Goal: Submit feedback/report problem

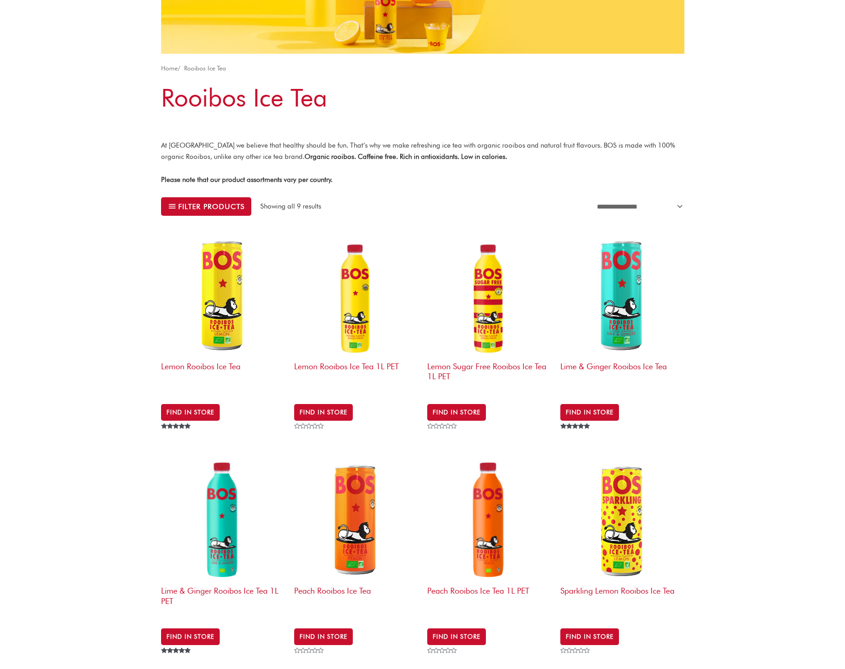
scroll to position [205, 0]
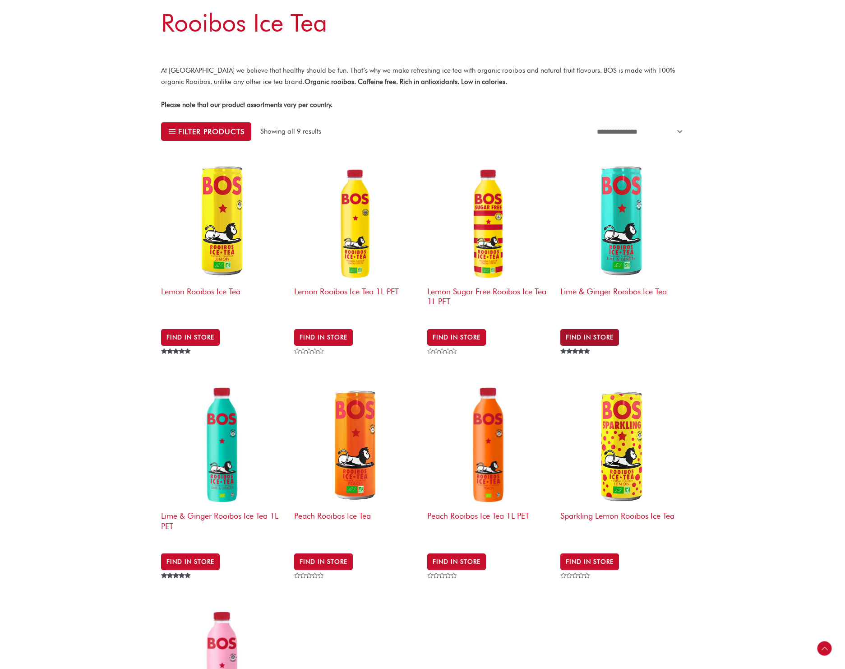
click at [591, 329] on link "Find in Store" at bounding box center [589, 337] width 59 height 16
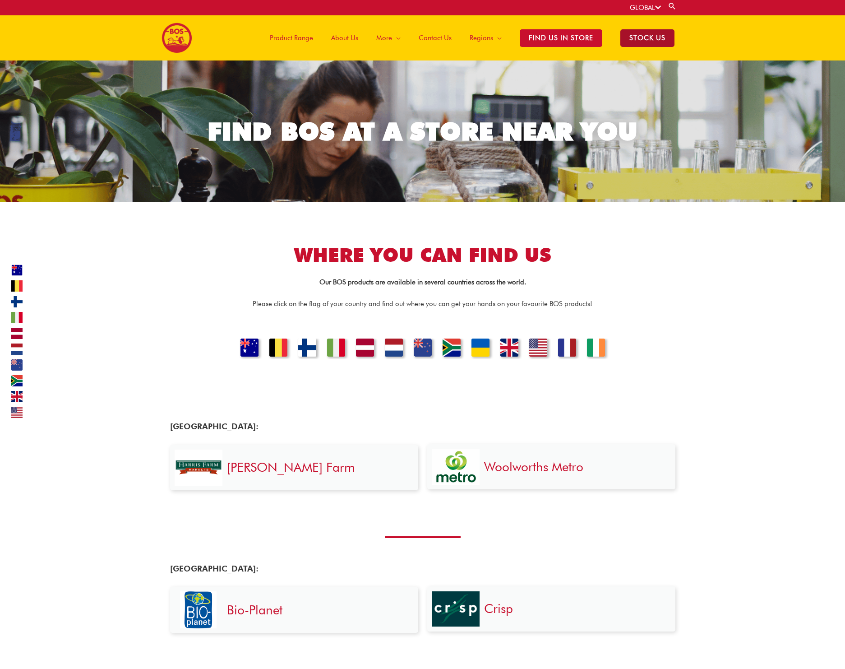
click at [635, 42] on span "STOCK US" at bounding box center [647, 38] width 54 height 18
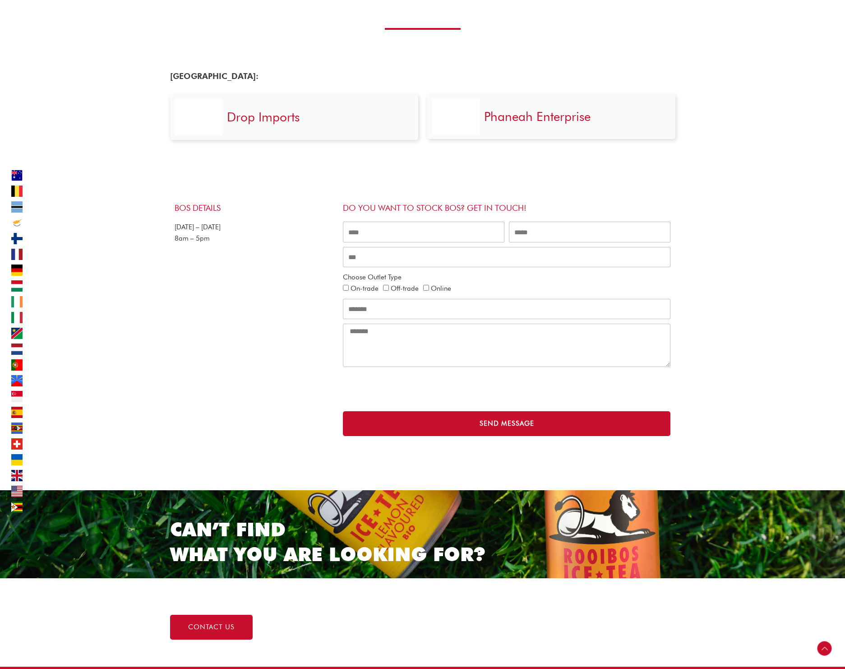
scroll to position [4823, 0]
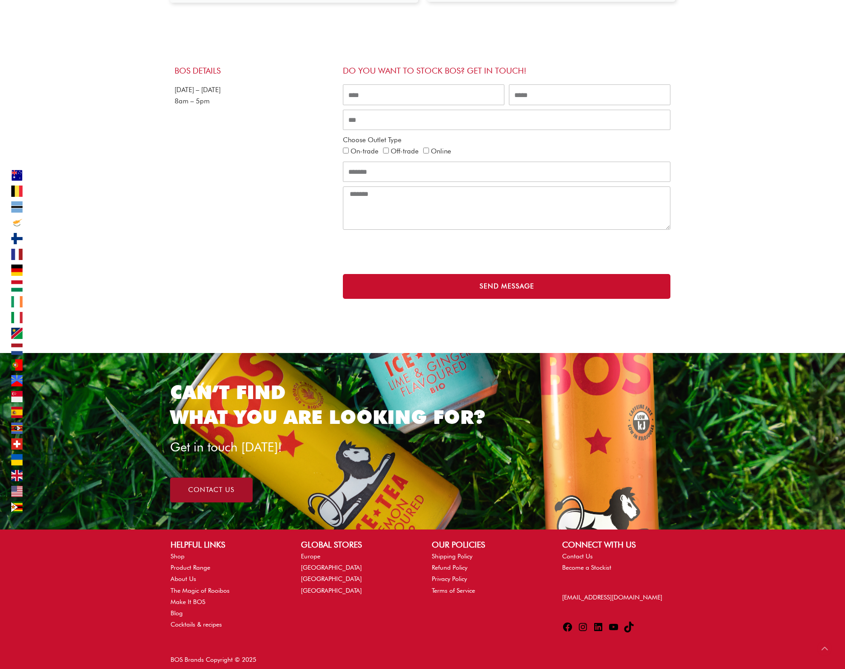
click at [227, 477] on link "contact us" at bounding box center [211, 489] width 83 height 25
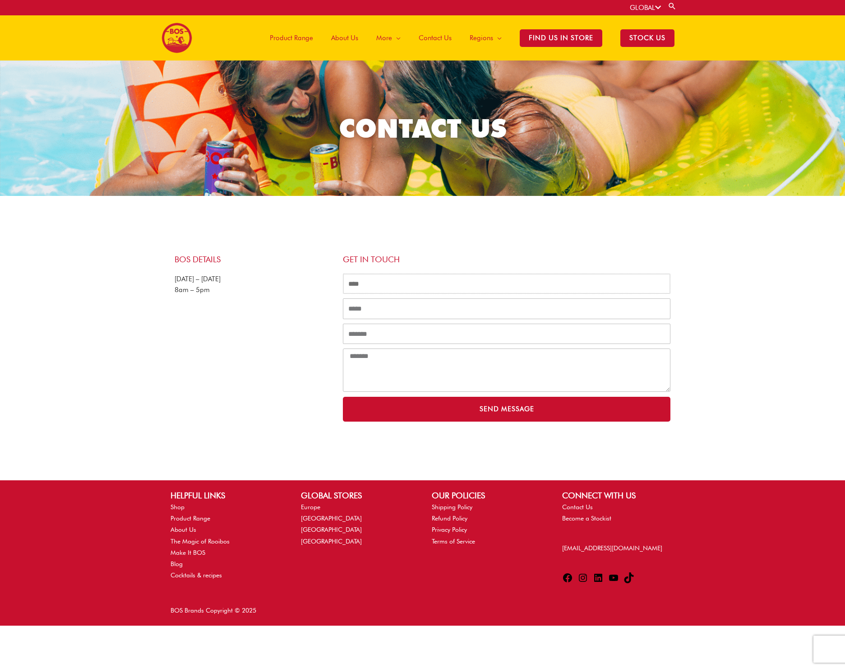
click at [412, 292] on input "Name" at bounding box center [507, 283] width 328 height 21
type input "*****"
type input "**********"
type input "*****"
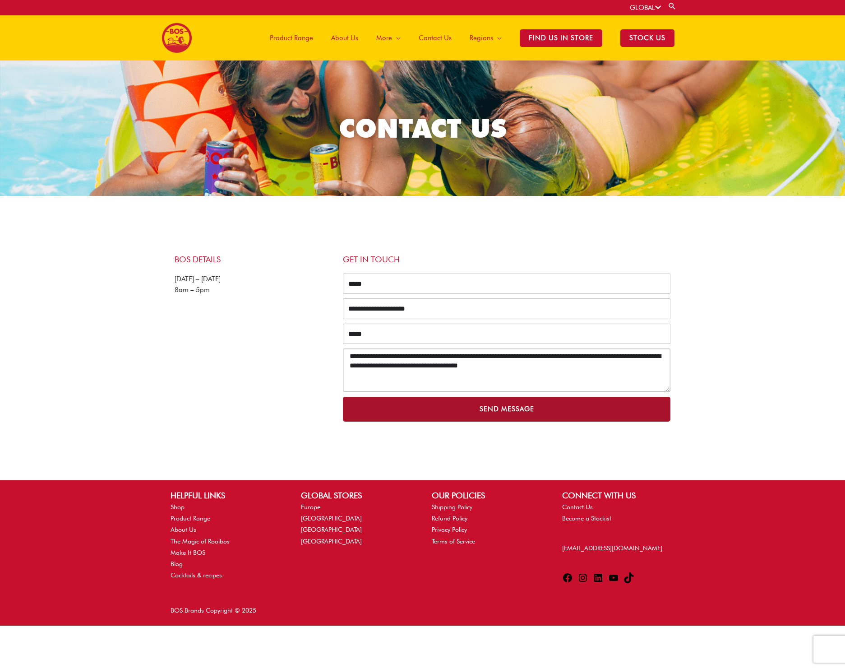
type textarea "**********"
click at [452, 420] on button "Send Message" at bounding box center [507, 409] width 328 height 25
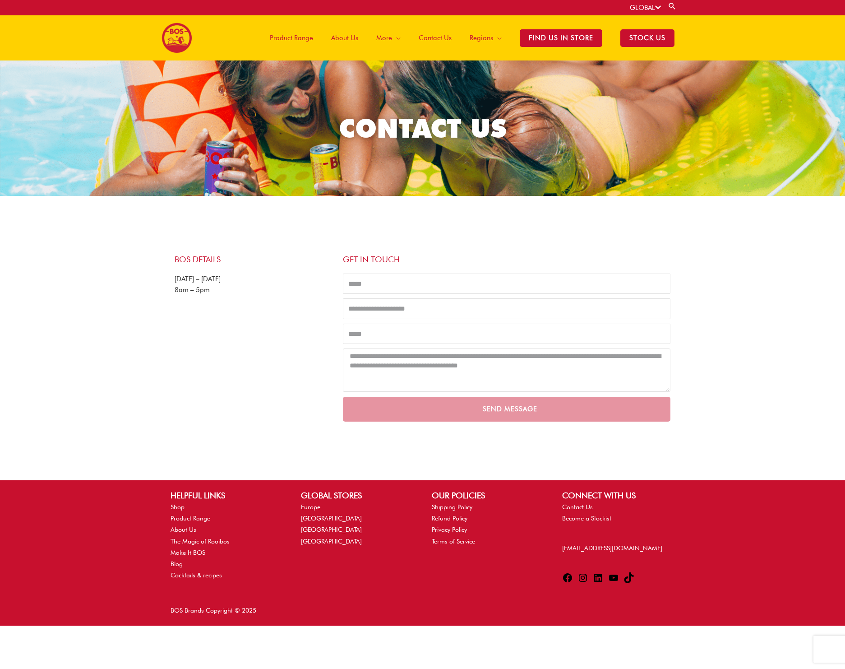
click at [346, 40] on span "About Us" at bounding box center [344, 37] width 27 height 27
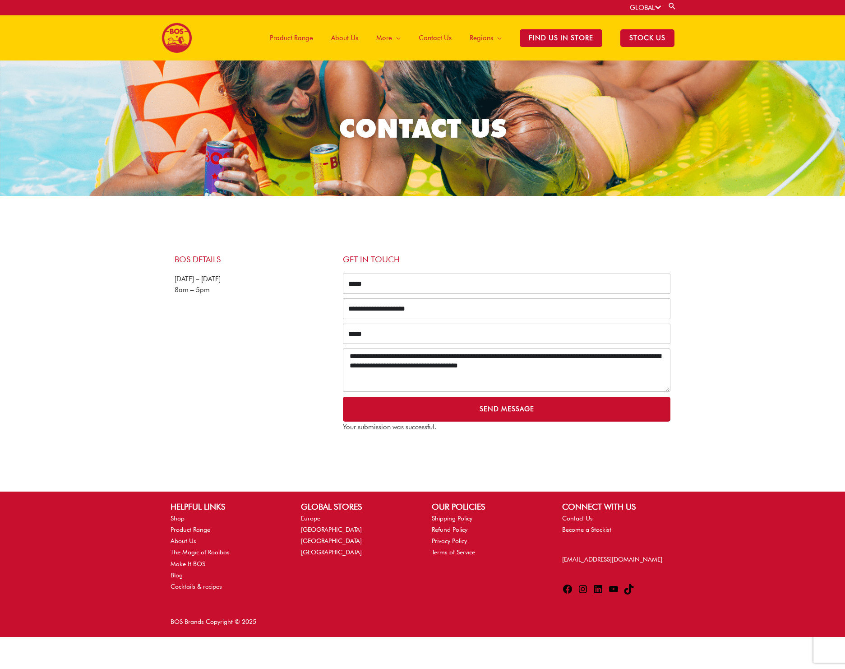
click at [349, 38] on span "About Us" at bounding box center [344, 37] width 27 height 27
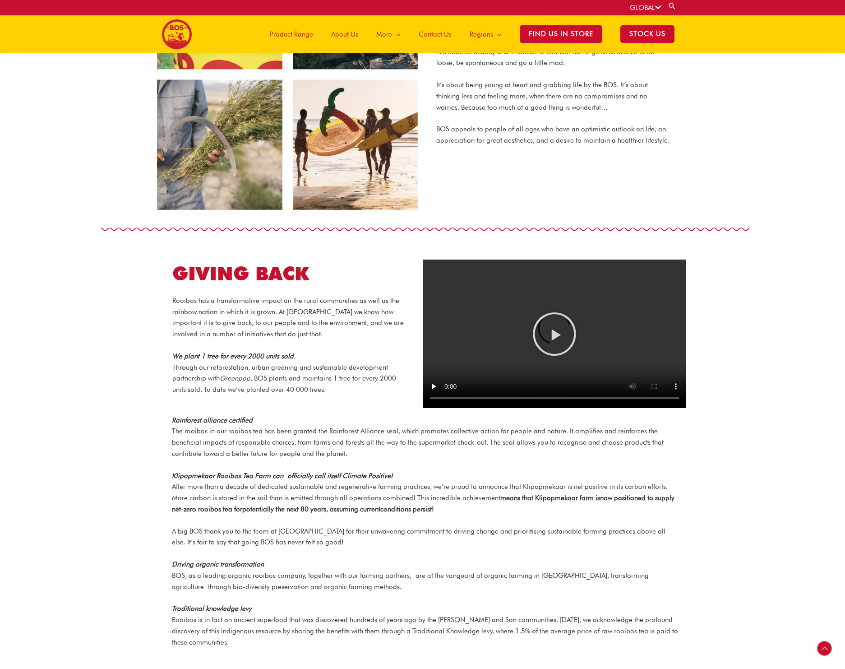
scroll to position [865, 0]
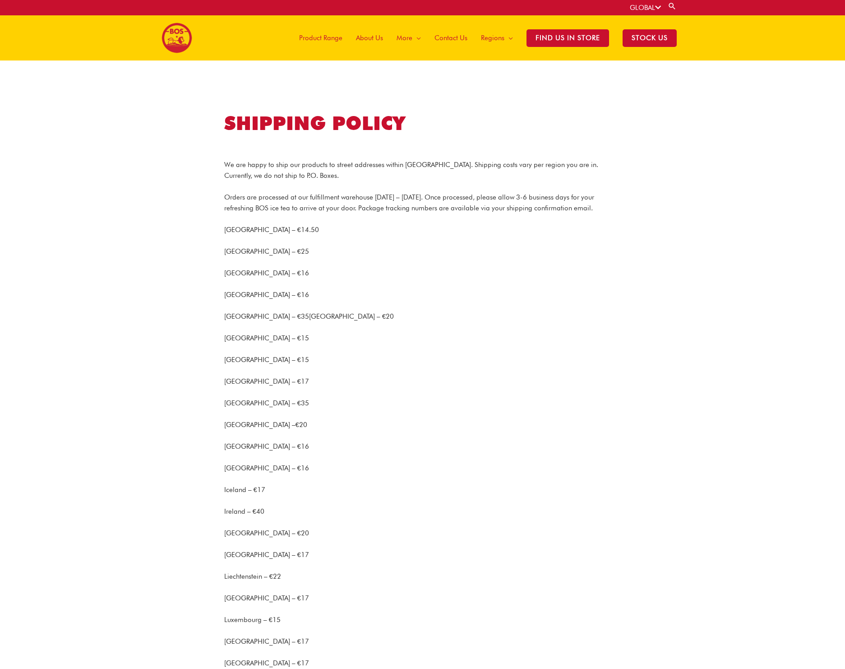
click at [332, 35] on span "Product Range" at bounding box center [320, 37] width 43 height 27
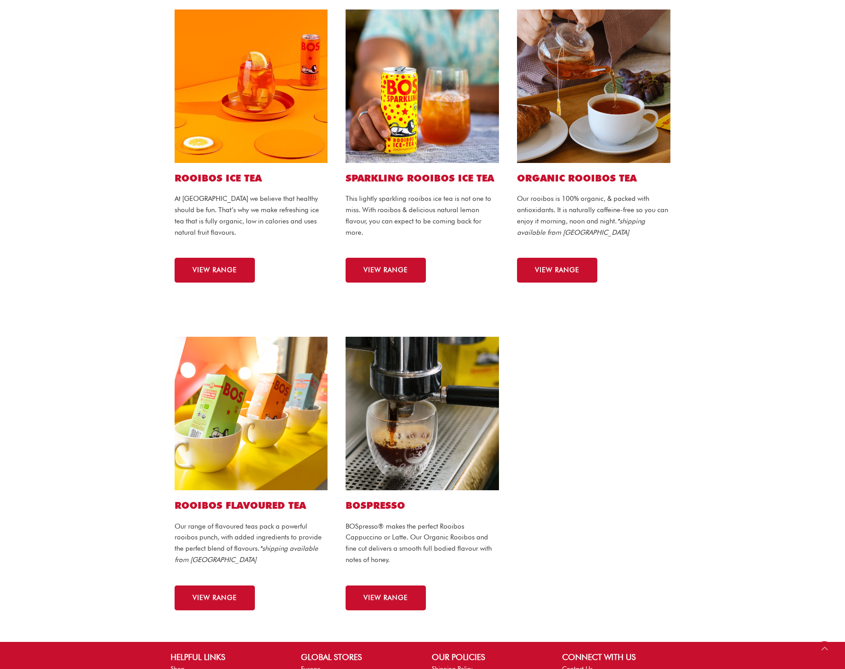
scroll to position [252, 0]
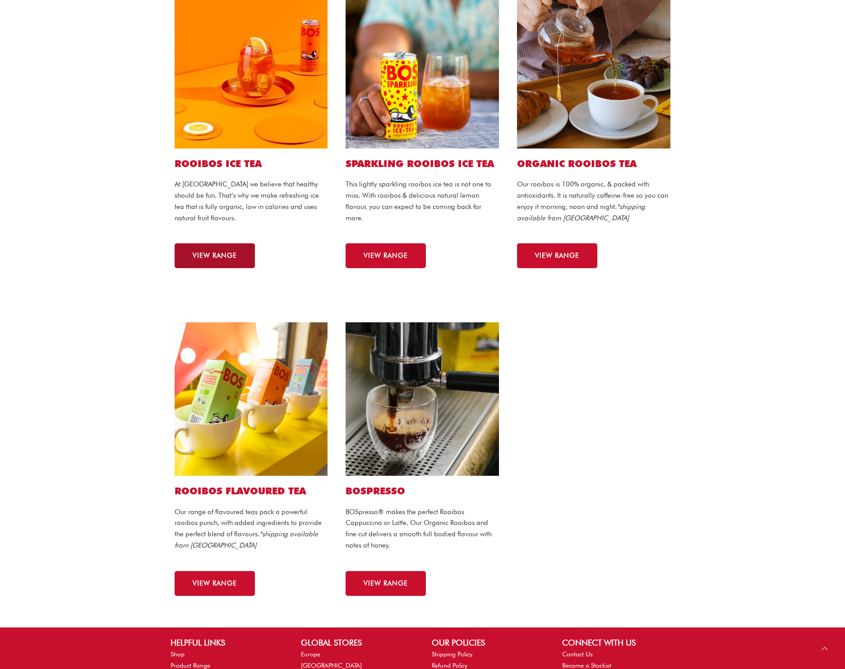
click at [227, 251] on link "VIEW RANGE" at bounding box center [215, 255] width 80 height 25
click at [407, 253] on span "VIEW RANGE" at bounding box center [386, 255] width 44 height 7
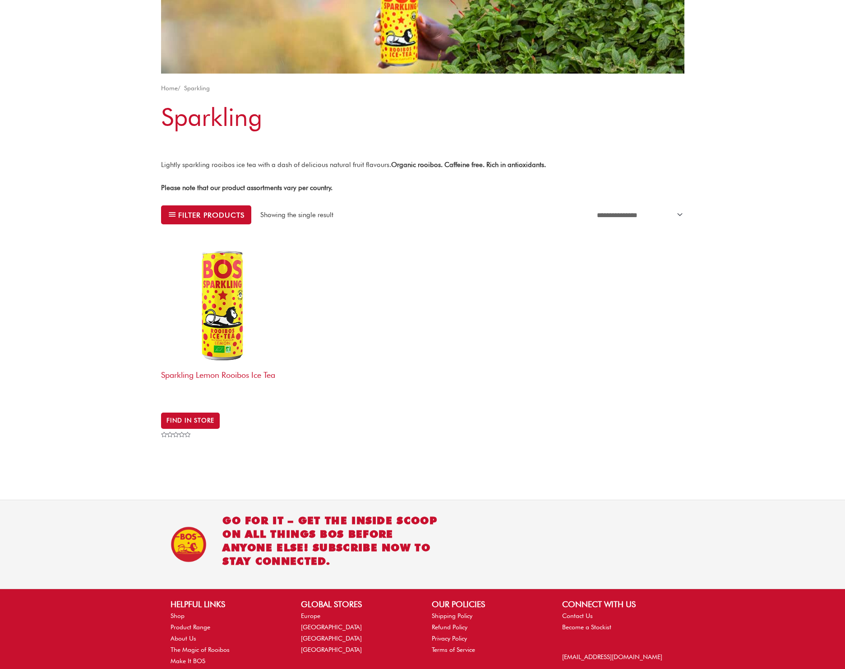
scroll to position [168, 0]
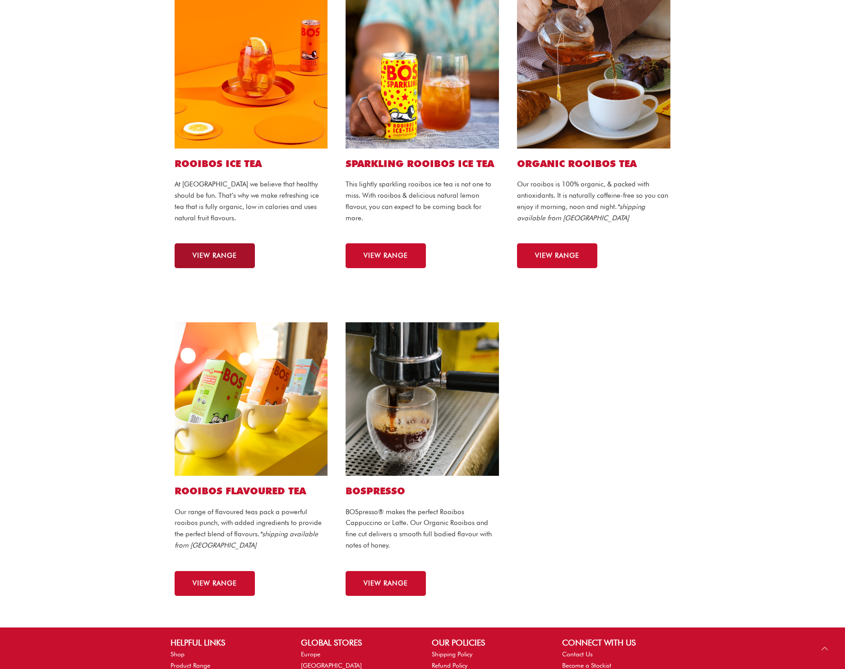
click at [237, 262] on link "VIEW RANGE" at bounding box center [215, 255] width 80 height 25
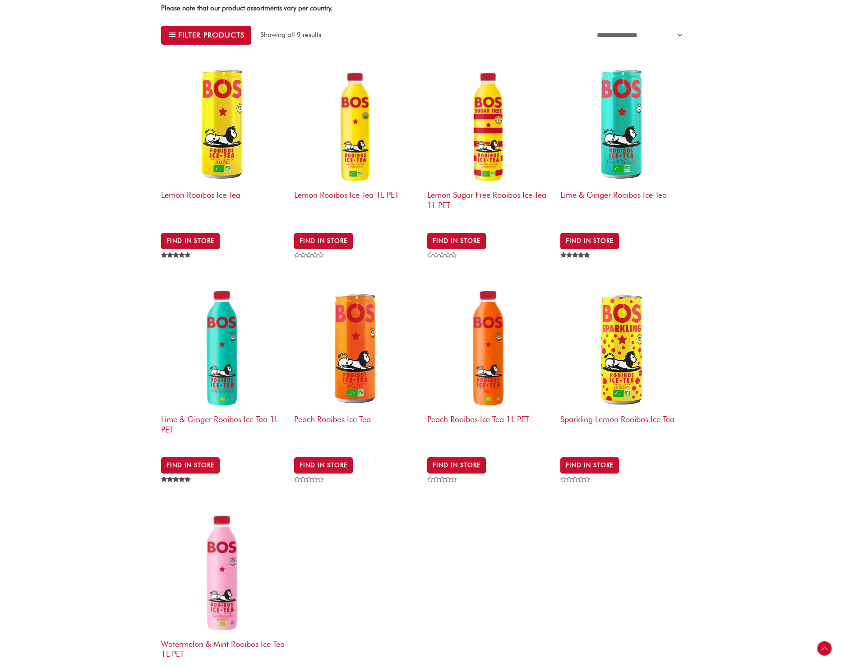
scroll to position [308, 0]
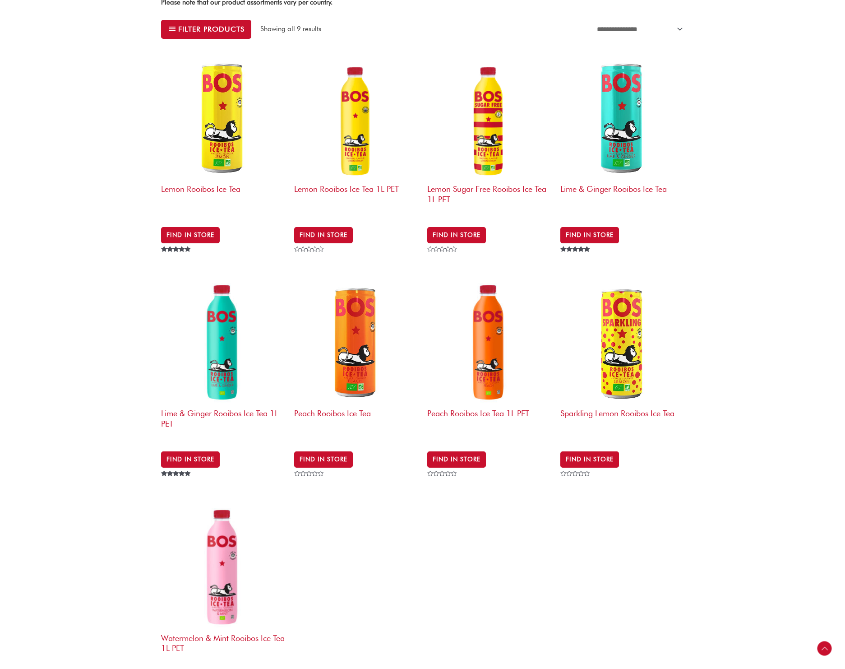
click at [499, 366] on img at bounding box center [489, 342] width 124 height 124
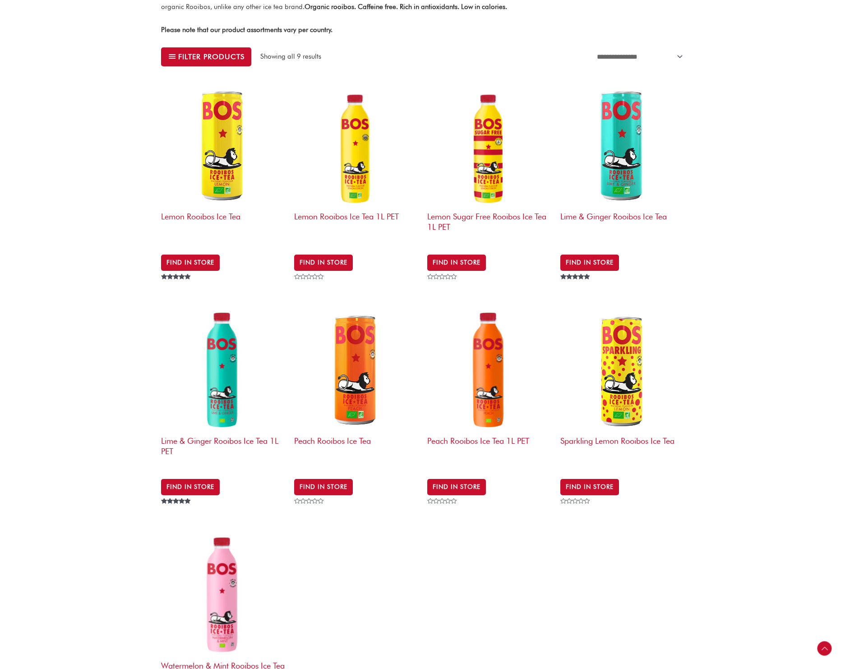
scroll to position [280, 0]
